Goal: Transaction & Acquisition: Purchase product/service

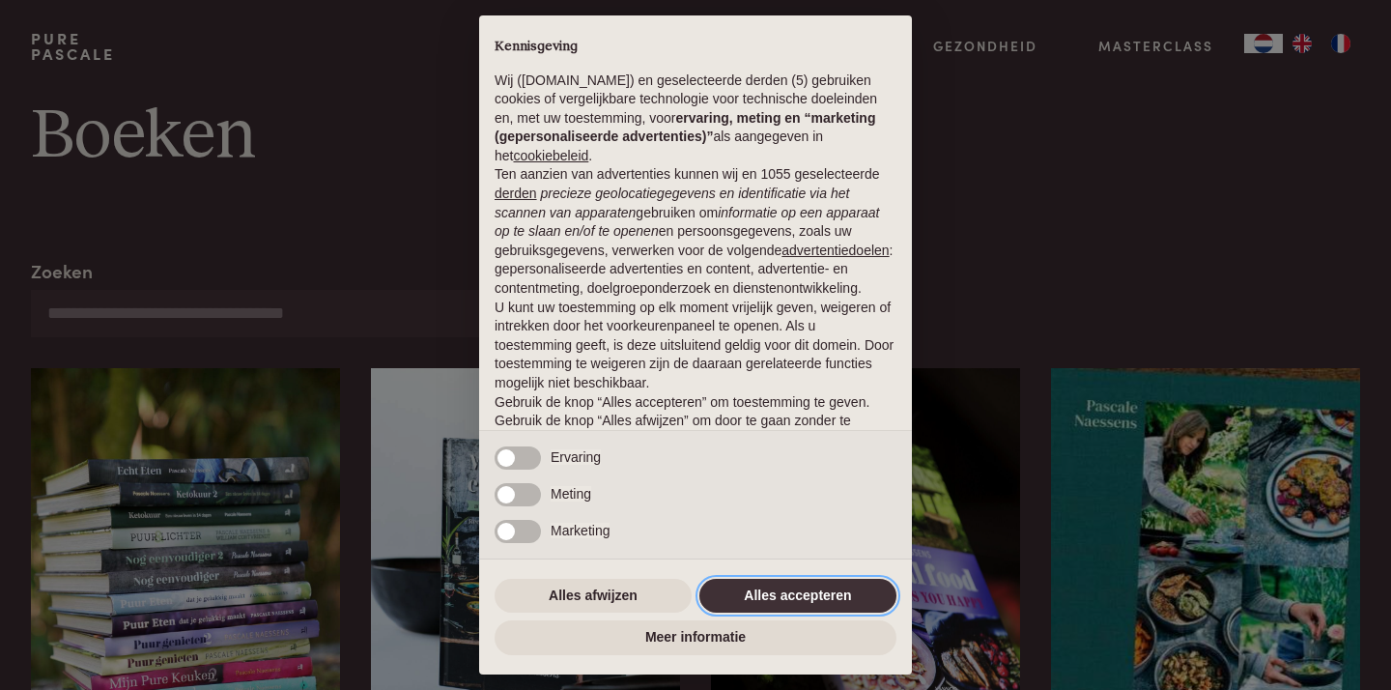
click at [807, 580] on button "Alles accepteren" at bounding box center [797, 596] width 197 height 35
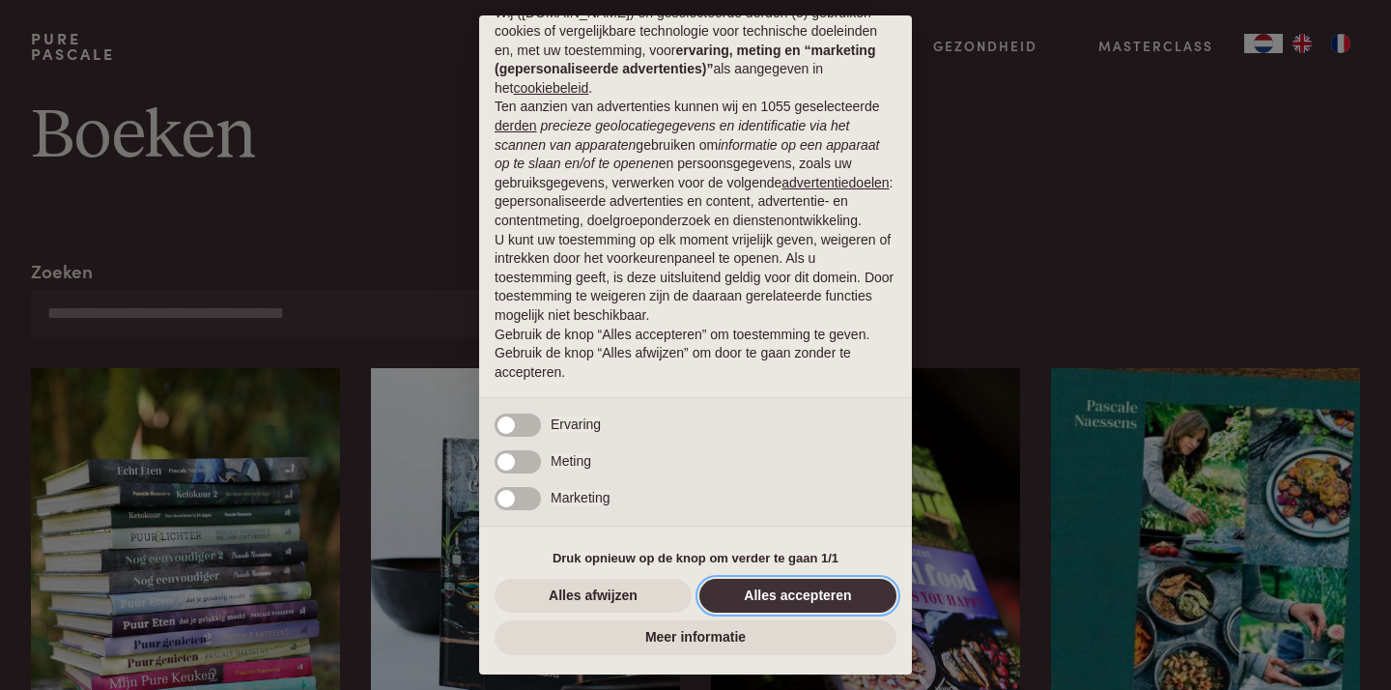
click at [793, 586] on button "Alles accepteren" at bounding box center [797, 596] width 197 height 35
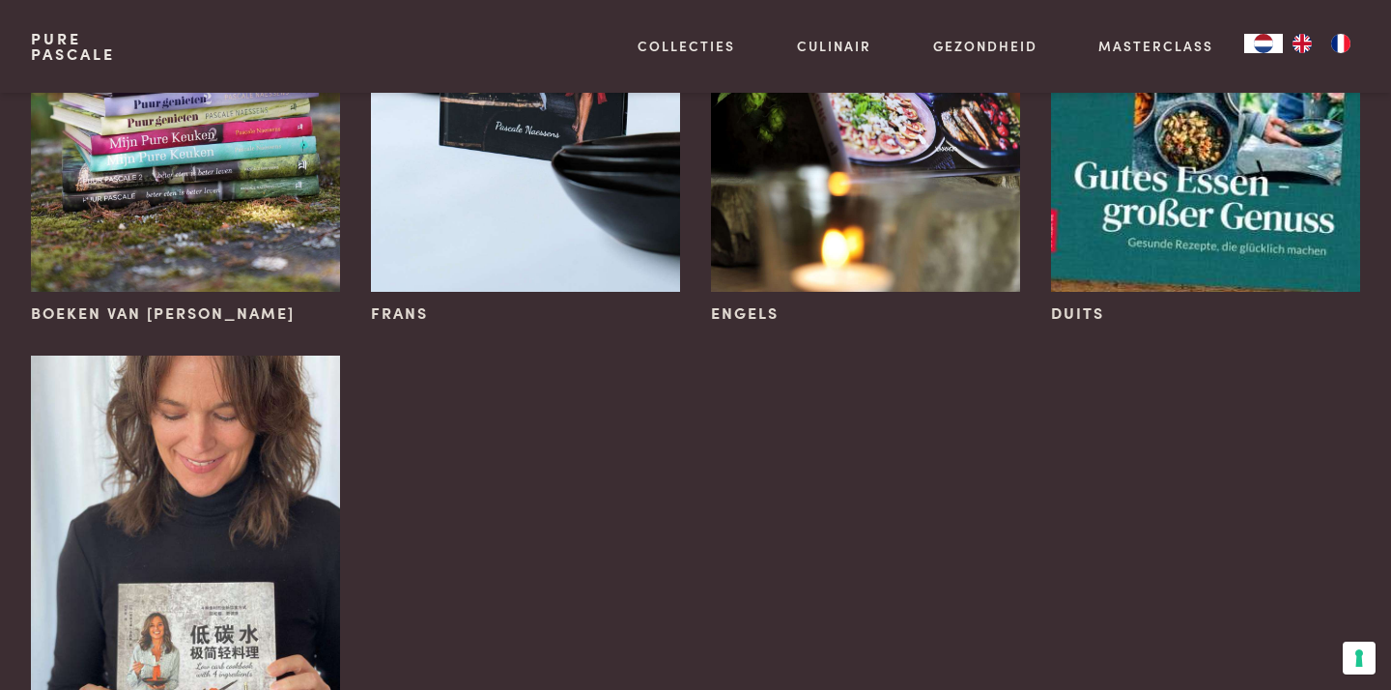
scroll to position [544, 0]
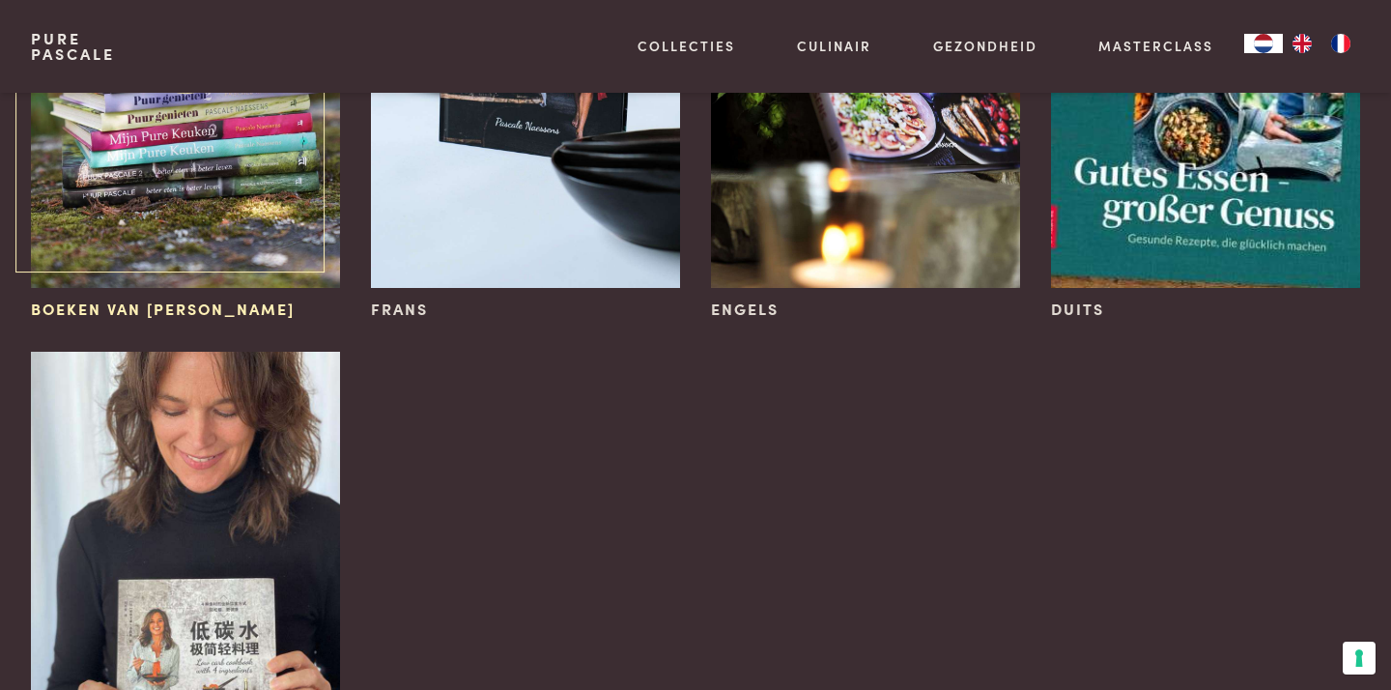
click at [218, 192] on img at bounding box center [185, 56] width 309 height 464
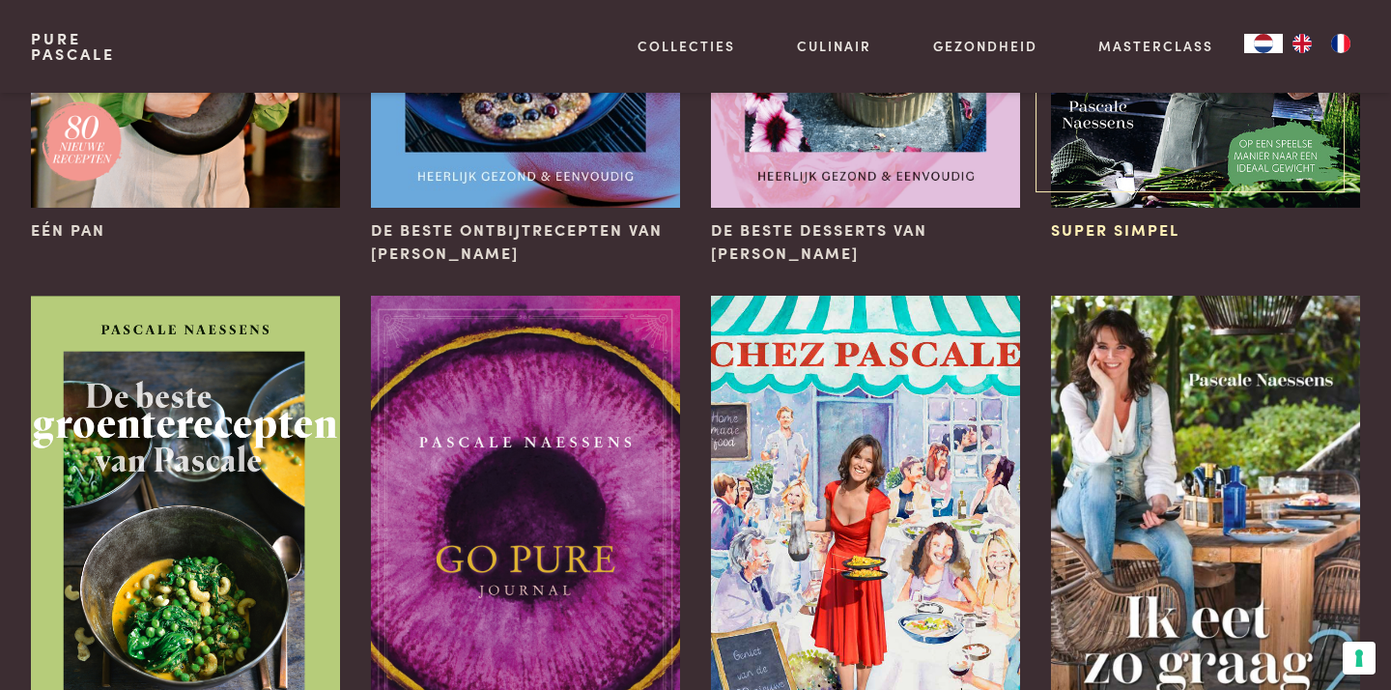
scroll to position [513, 0]
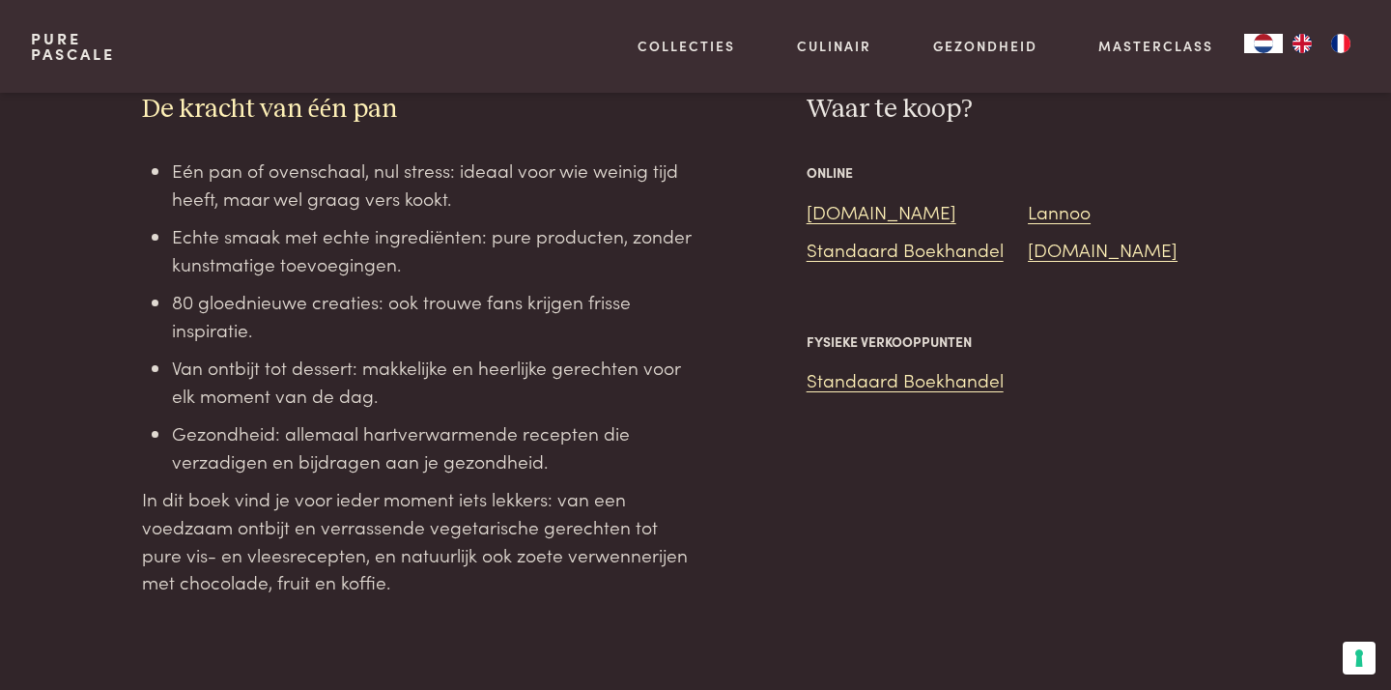
scroll to position [1740, 0]
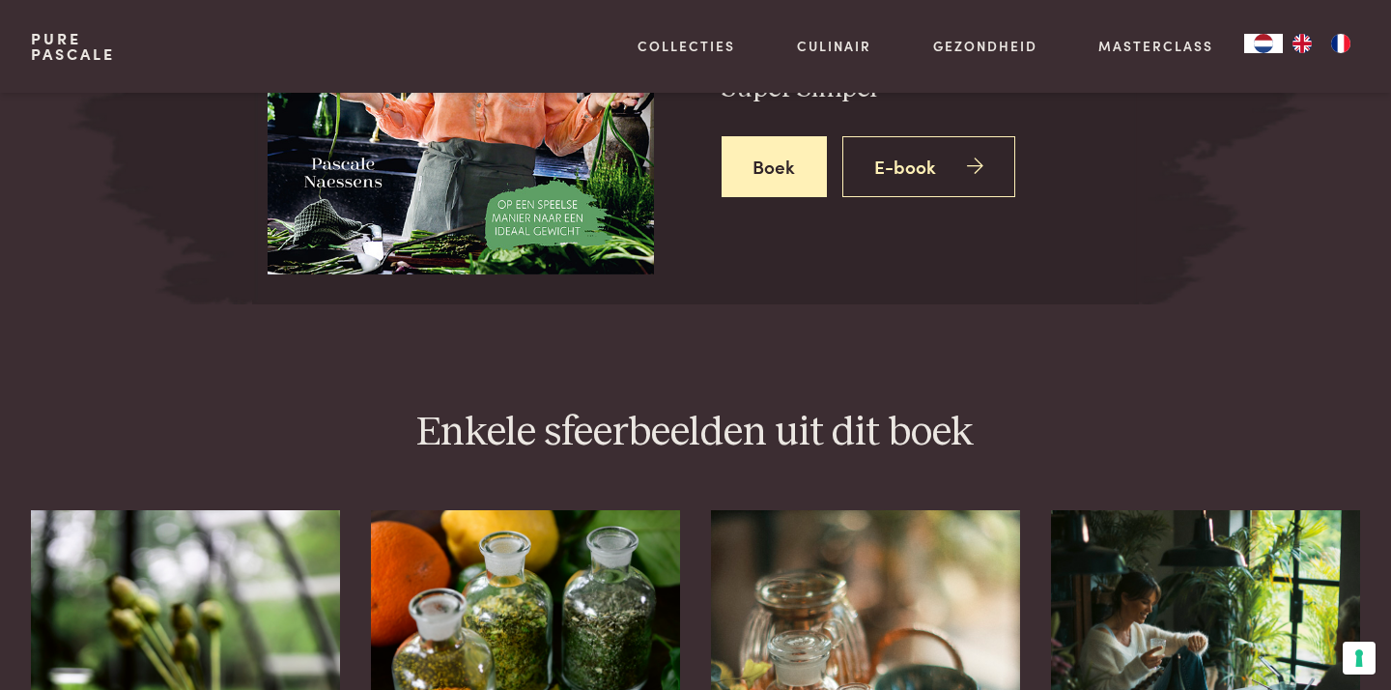
scroll to position [3378, 0]
